Goal: Task Accomplishment & Management: Manage account settings

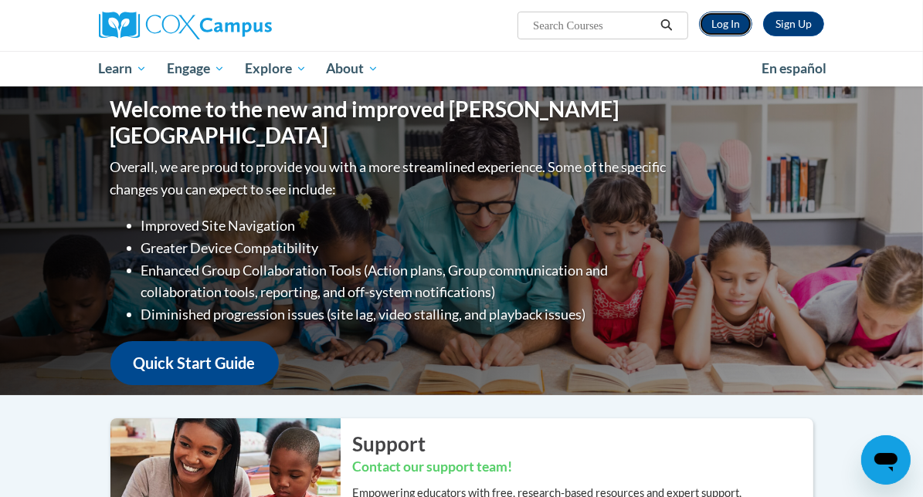
click at [752, 17] on link "Log In" at bounding box center [725, 24] width 53 height 25
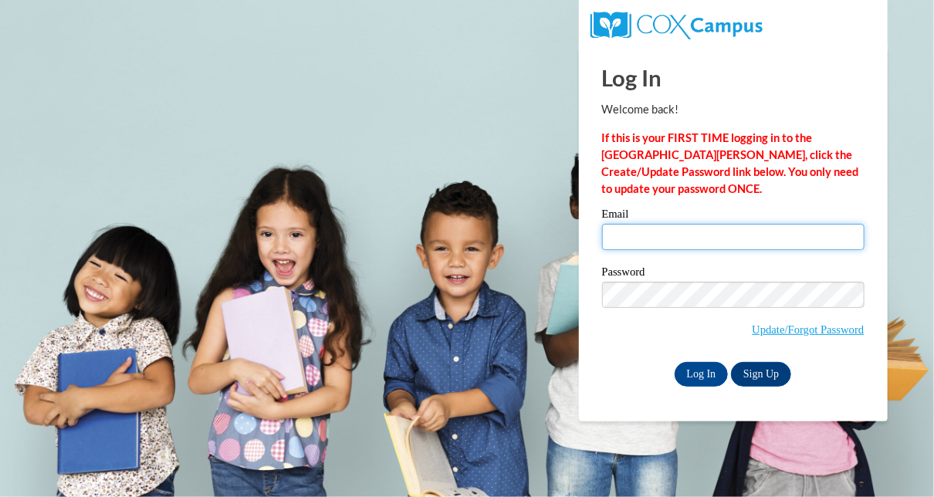
click at [686, 240] on input "Email" at bounding box center [733, 237] width 263 height 26
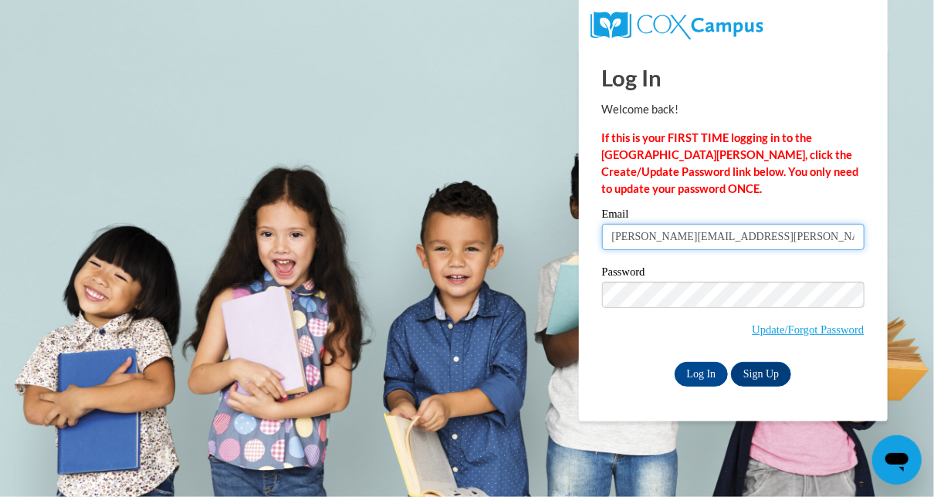
click at [751, 228] on input "helen.buckman@bcesc.org" at bounding box center [733, 237] width 263 height 26
type input "h"
type input "hnmbuckman@gmail.com"
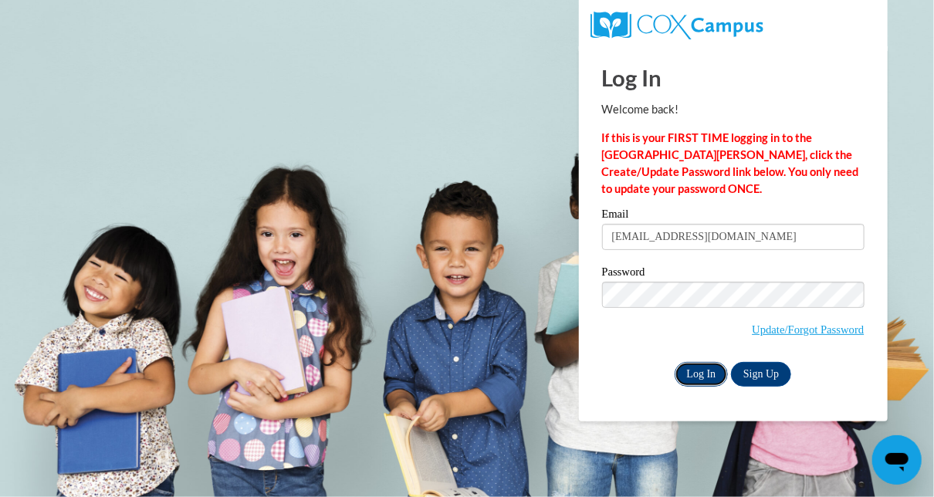
click at [706, 379] on input "Log In" at bounding box center [702, 374] width 54 height 25
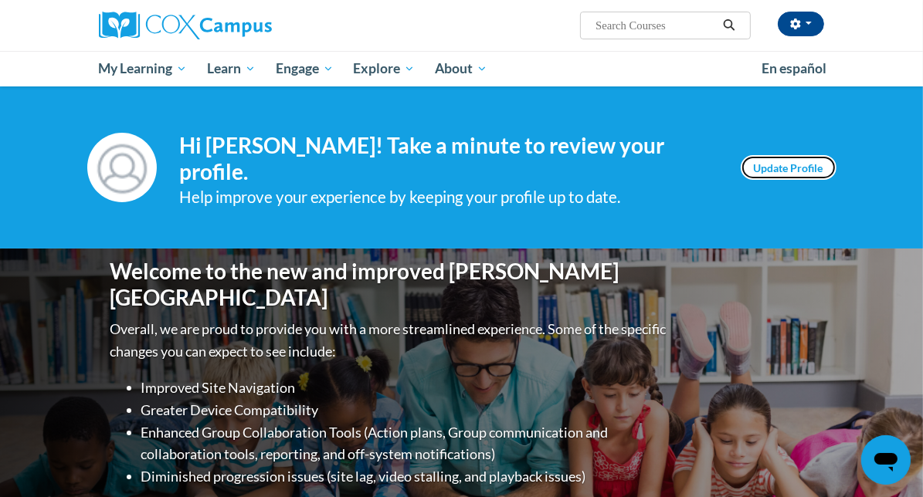
click at [836, 155] on link "Update Profile" at bounding box center [789, 167] width 96 height 25
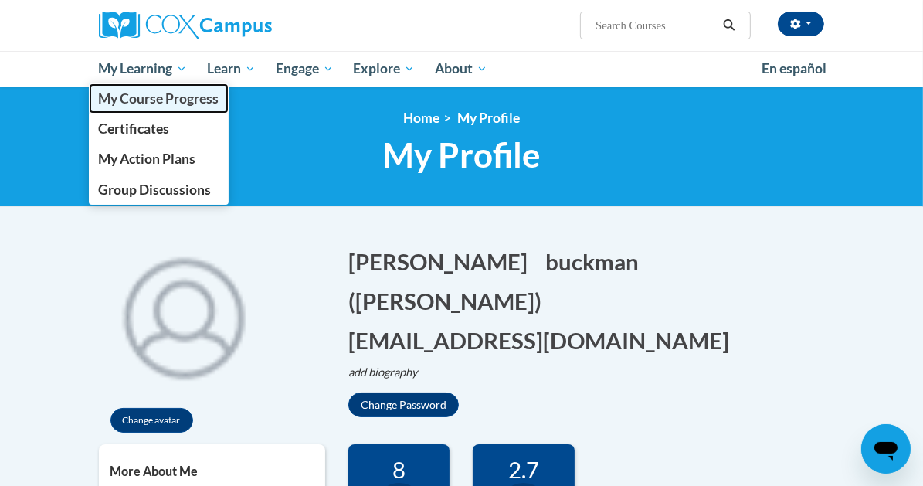
click at [107, 95] on span "My Course Progress" at bounding box center [158, 98] width 120 height 16
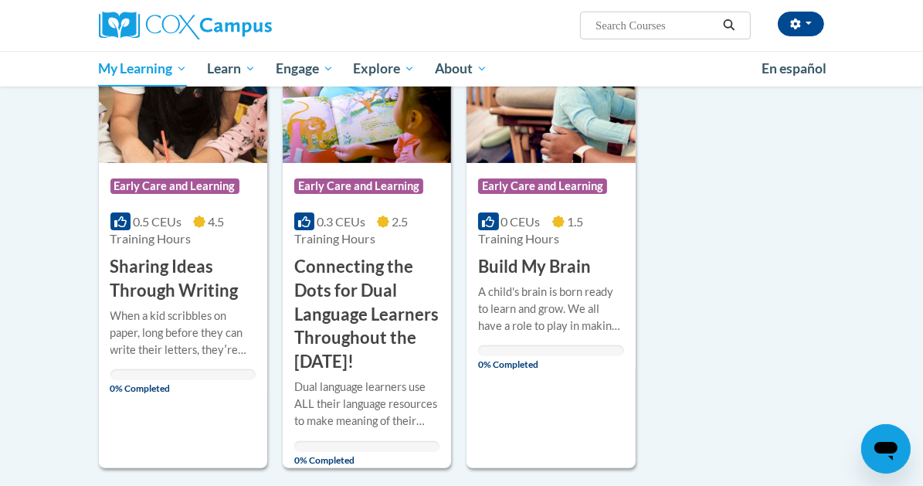
scroll to position [263, 0]
